Goal: Transaction & Acquisition: Purchase product/service

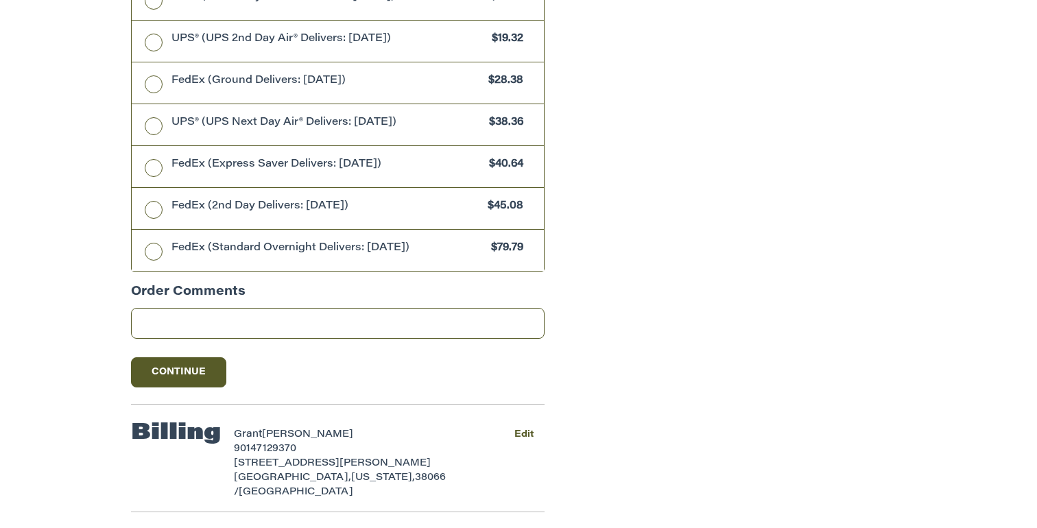
scroll to position [775, 0]
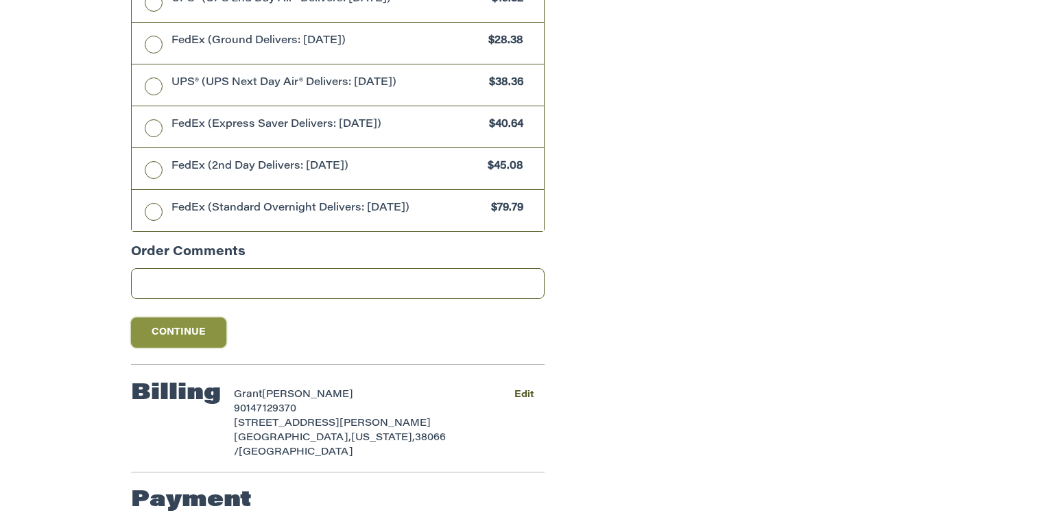
click at [178, 340] on button "Continue" at bounding box center [179, 333] width 96 height 30
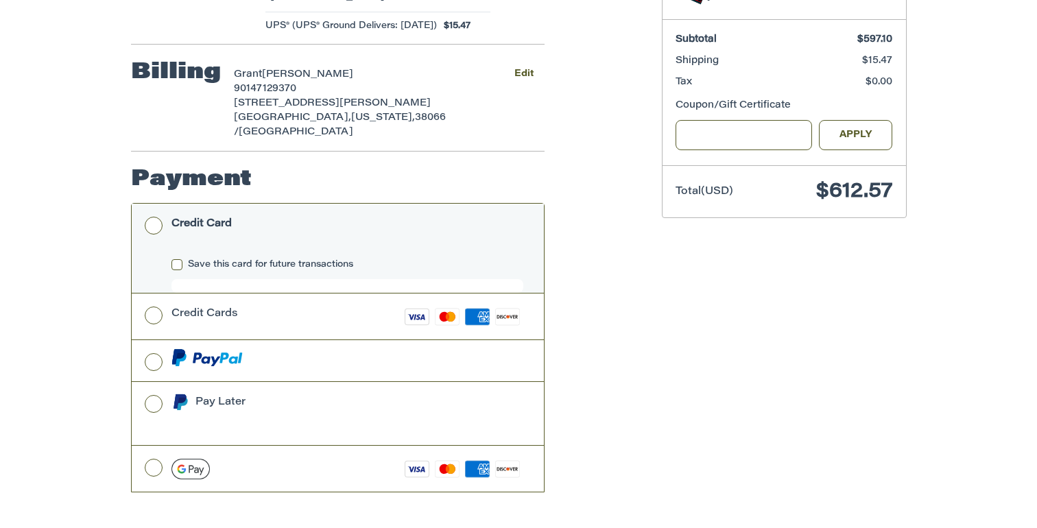
scroll to position [325, 0]
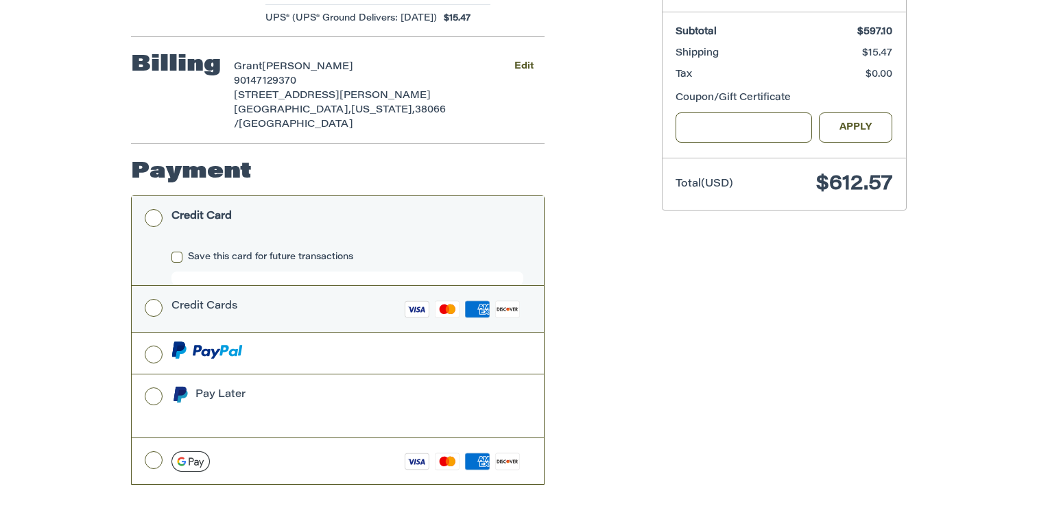
click at [154, 309] on label "Credit Cards Visa Master Amex Discover" at bounding box center [338, 309] width 412 height 46
